Goal: Transaction & Acquisition: Purchase product/service

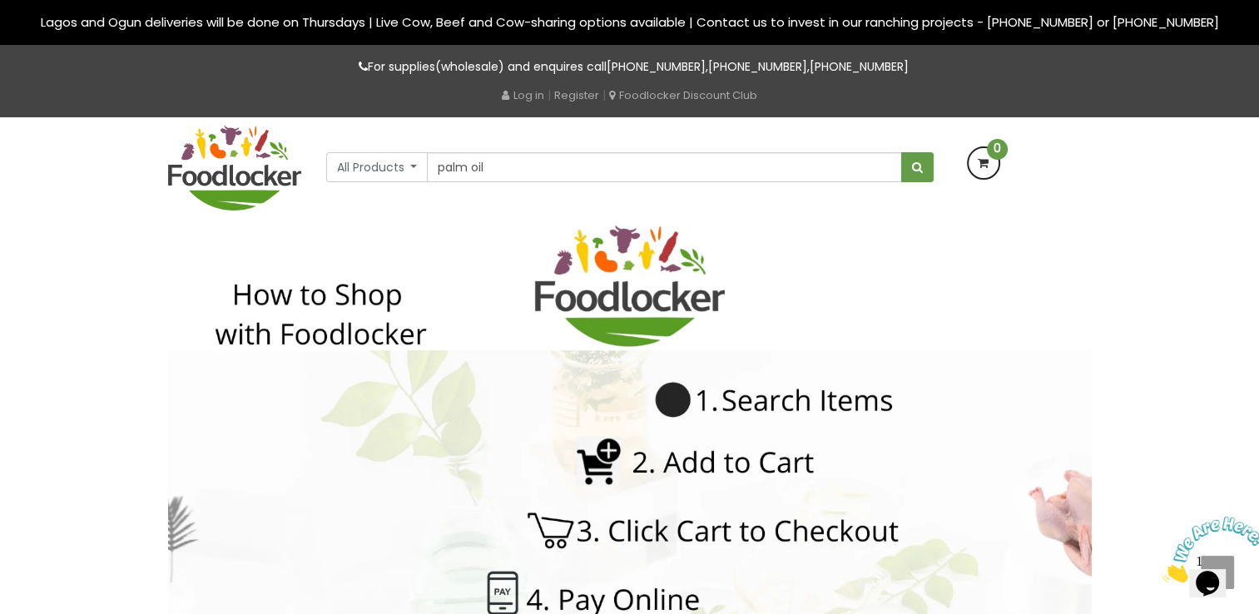
type input "palm oil"
click at [901, 152] on button "submit" at bounding box center [917, 167] width 32 height 30
